Goal: Register for event/course

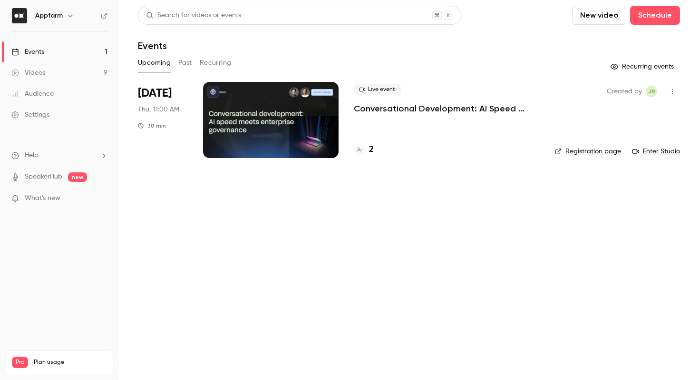
click at [579, 152] on link "Registration page" at bounding box center [588, 151] width 66 height 10
click at [466, 105] on p "Conversational Development: AI Speed Meets Enterprise Governance" at bounding box center [447, 108] width 186 height 11
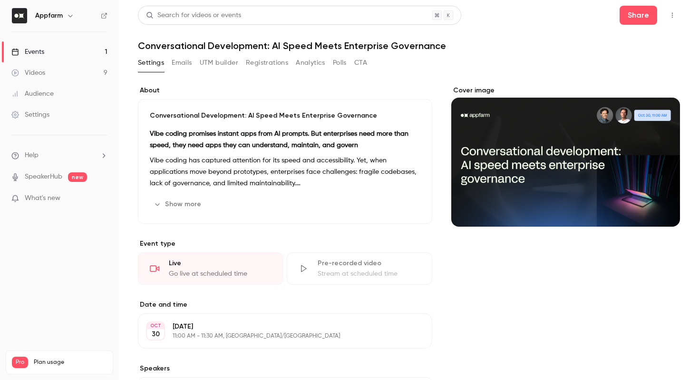
click at [290, 44] on h1 "Conversational Development: AI Speed Meets Enterprise Governance" at bounding box center [409, 45] width 542 height 11
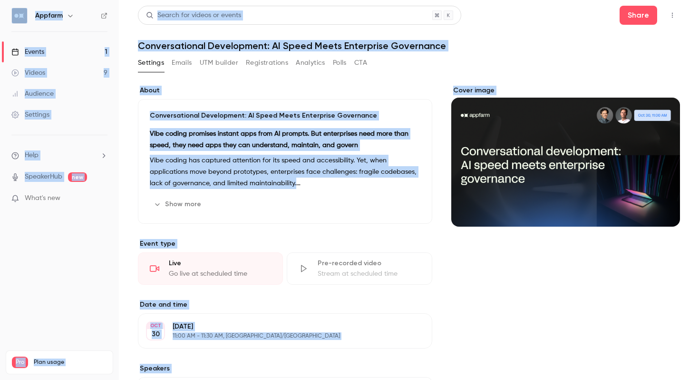
copy body "Appfarm Events 1 Videos 9 Audience Settings Help SpeakerHub new What's new Pro …"
click at [292, 48] on h1 "Conversational Development: AI Speed Meets Enterprise Governance" at bounding box center [409, 45] width 542 height 11
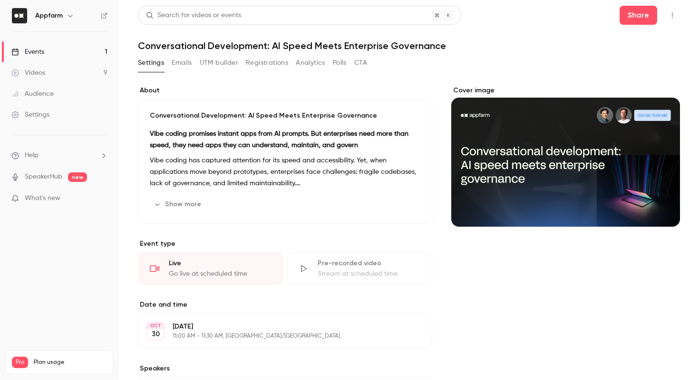
click at [285, 46] on h1 "Conversational Development: AI Speed Meets Enterprise Governance" at bounding box center [409, 45] width 542 height 11
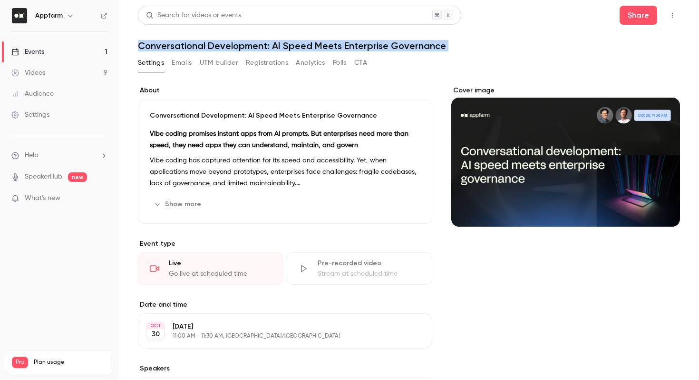
click at [285, 46] on h1 "Conversational Development: AI Speed Meets Enterprise Governance" at bounding box center [409, 45] width 542 height 11
copy div "Conversational Development: AI Speed Meets Enterprise Governance Settings Email…"
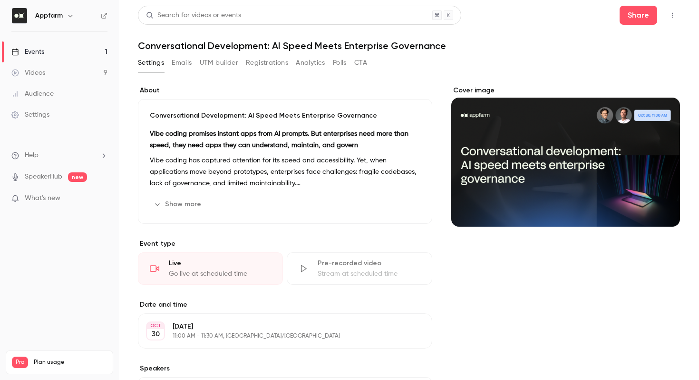
click at [269, 165] on p "Vibe coding has captured attention for its speed and accessibility. Yet, when a…" at bounding box center [285, 172] width 271 height 34
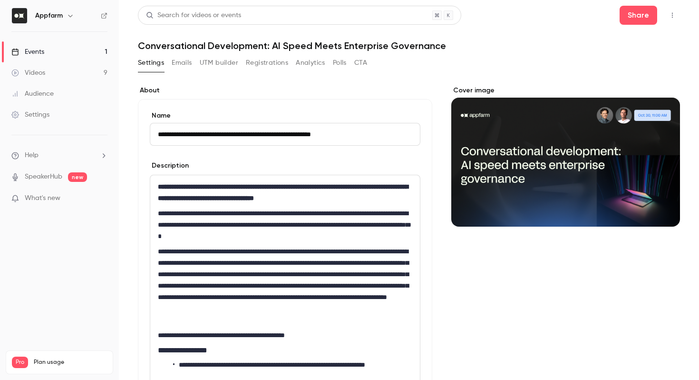
click at [254, 135] on input "**********" at bounding box center [285, 134] width 271 height 23
